Goal: Check status: Check status

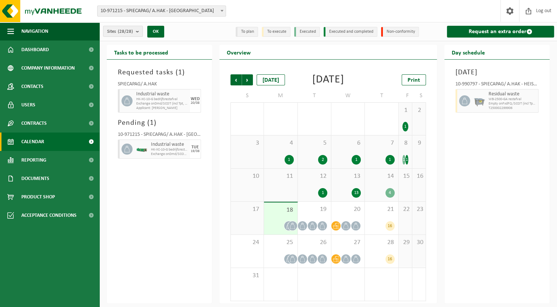
scroll to position [12, 0]
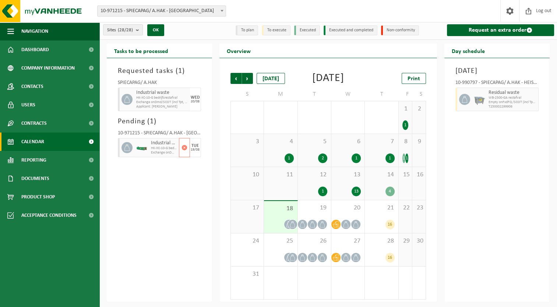
click at [163, 140] on span "Industrial waste" at bounding box center [164, 143] width 26 height 6
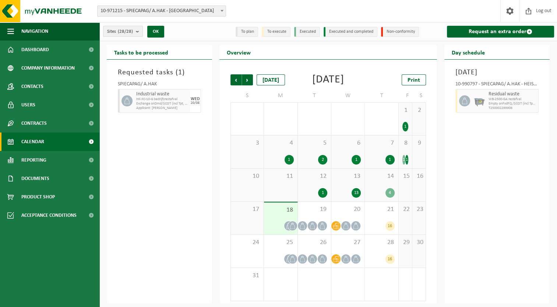
click at [169, 147] on div "Requested tasks ( 1 ) SPIECAPAG/ A.HAK Industrial waste HK-XC-10-G bedrijfsrest…" at bounding box center [159, 182] width 105 height 244
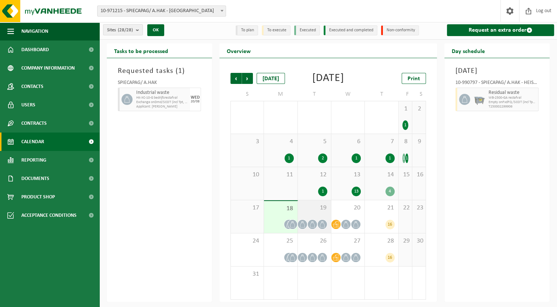
click at [314, 207] on span "19" at bounding box center [314, 208] width 26 height 8
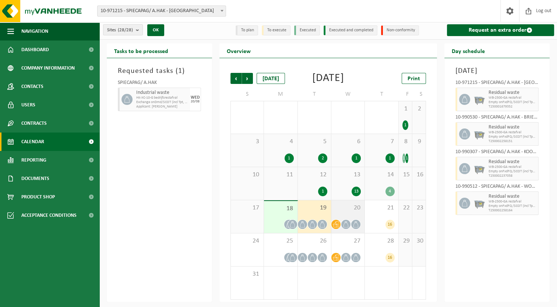
click at [343, 211] on span "20" at bounding box center [348, 208] width 26 height 8
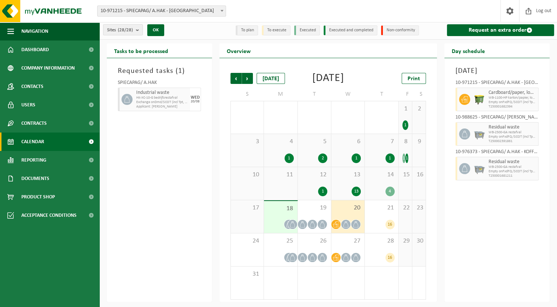
scroll to position [0, 0]
